Goal: Information Seeking & Learning: Check status

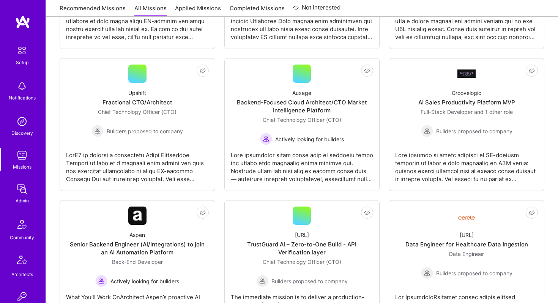
scroll to position [496, 0]
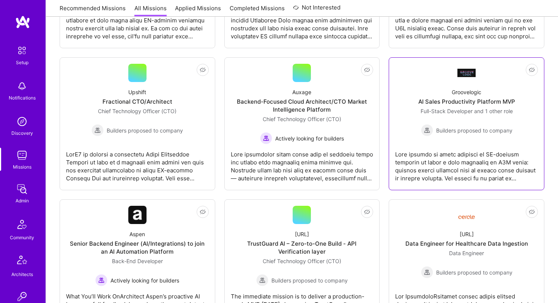
click at [480, 88] on div "Groovelogic" at bounding box center [467, 92] width 30 height 8
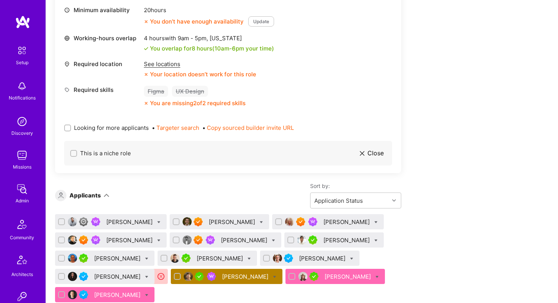
scroll to position [997, 0]
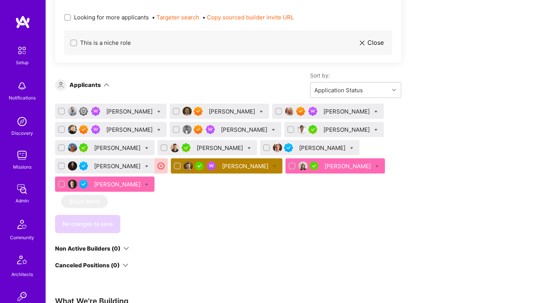
click at [222, 166] on div "[PERSON_NAME]" at bounding box center [246, 166] width 48 height 8
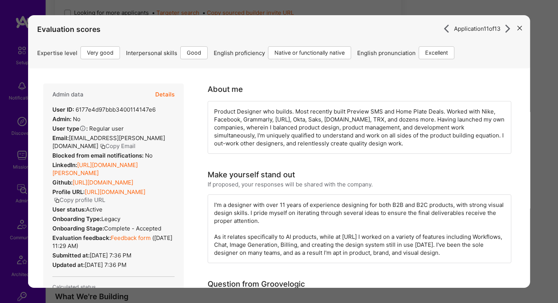
scroll to position [992, 0]
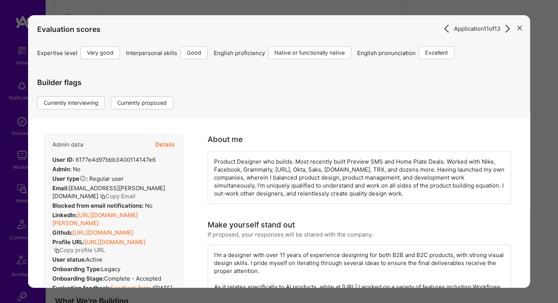
click at [165, 143] on button "Details" at bounding box center [164, 145] width 19 height 22
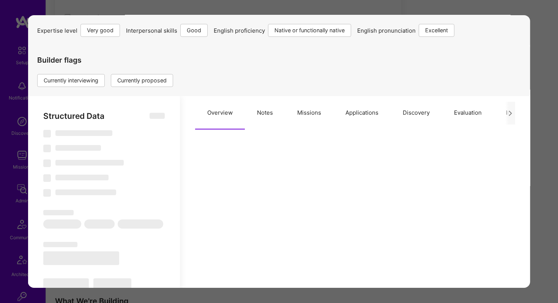
select select "Right Now"
select select "5"
select select "4"
select select "7"
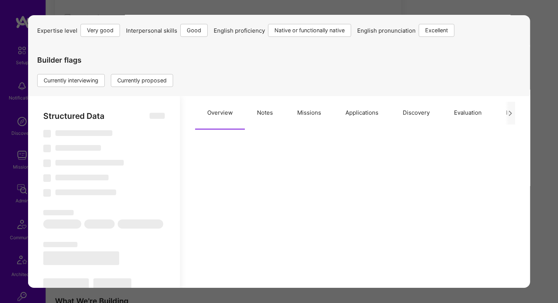
select select "US"
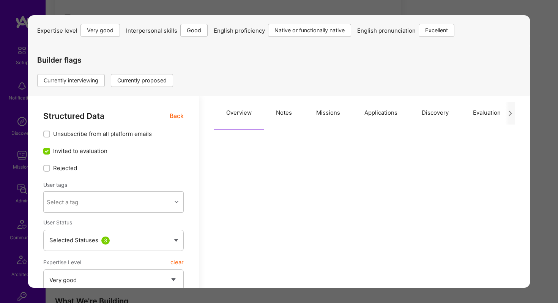
scroll to position [33, 0]
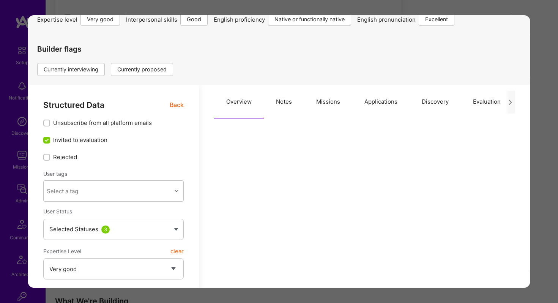
click at [365, 98] on button "Applications" at bounding box center [380, 101] width 57 height 33
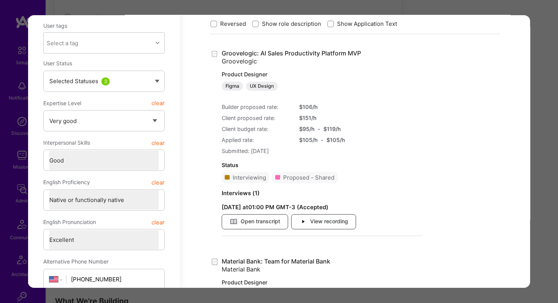
scroll to position [196, 0]
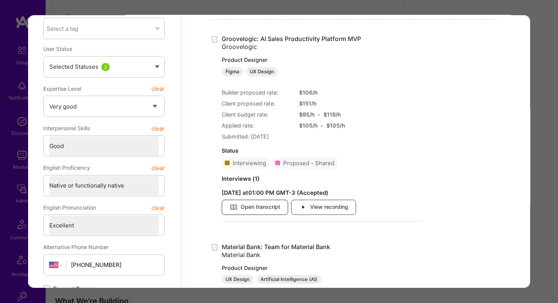
click at [267, 206] on span "Open transcript" at bounding box center [255, 207] width 50 height 8
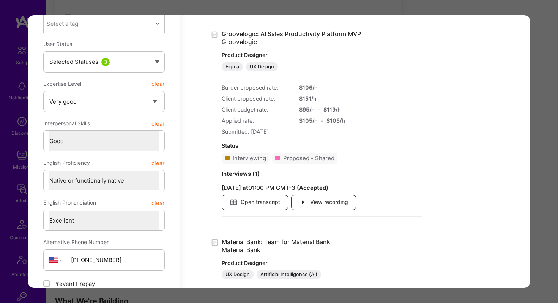
scroll to position [189, 0]
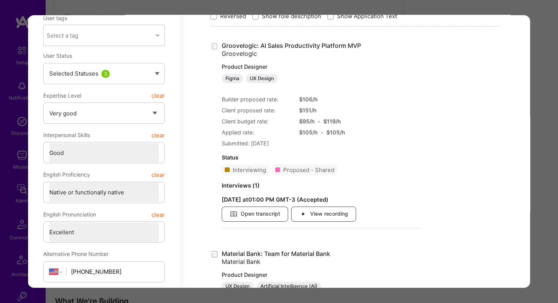
click at [423, 5] on div "Application 11 of 13 Evaluation scores Expertise level Very good Interpersonal …" at bounding box center [279, 151] width 558 height 303
